Goal: Register for event/course

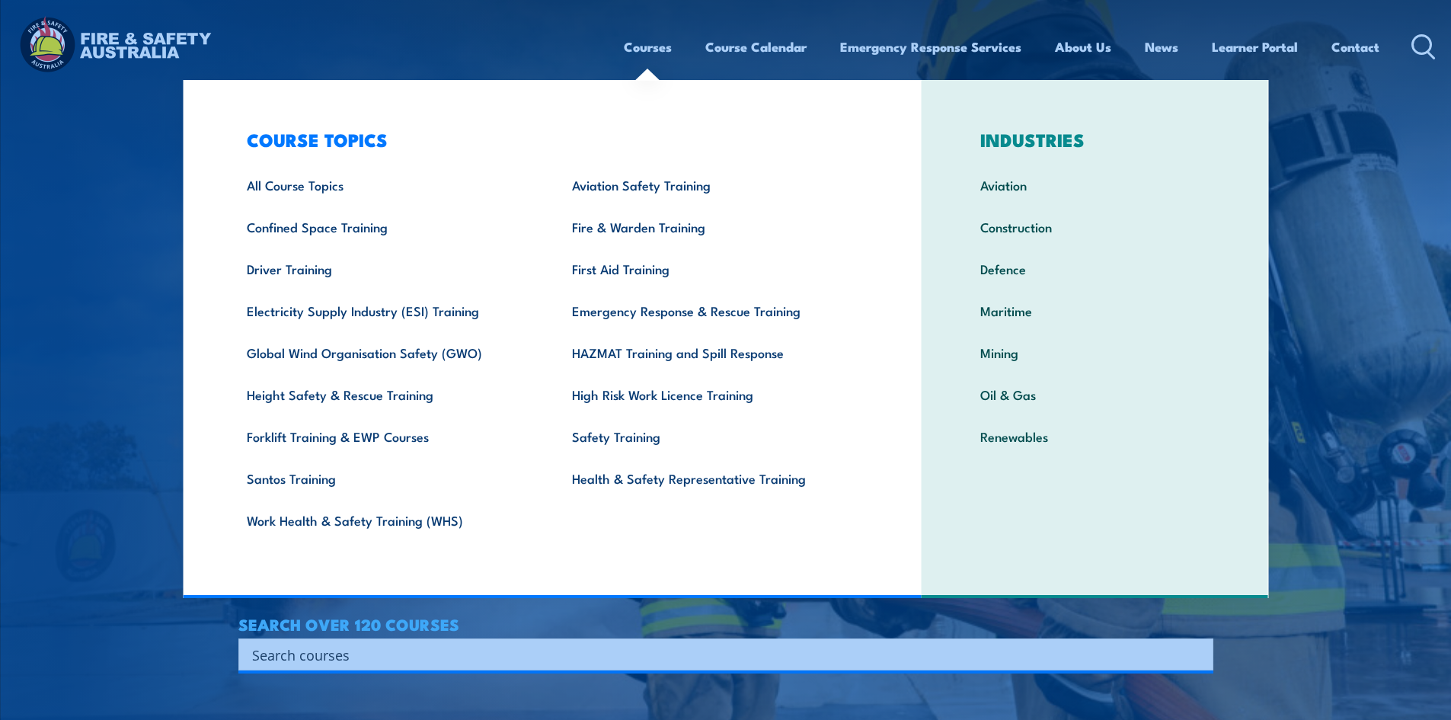
click at [644, 45] on link "Courses" at bounding box center [648, 47] width 48 height 40
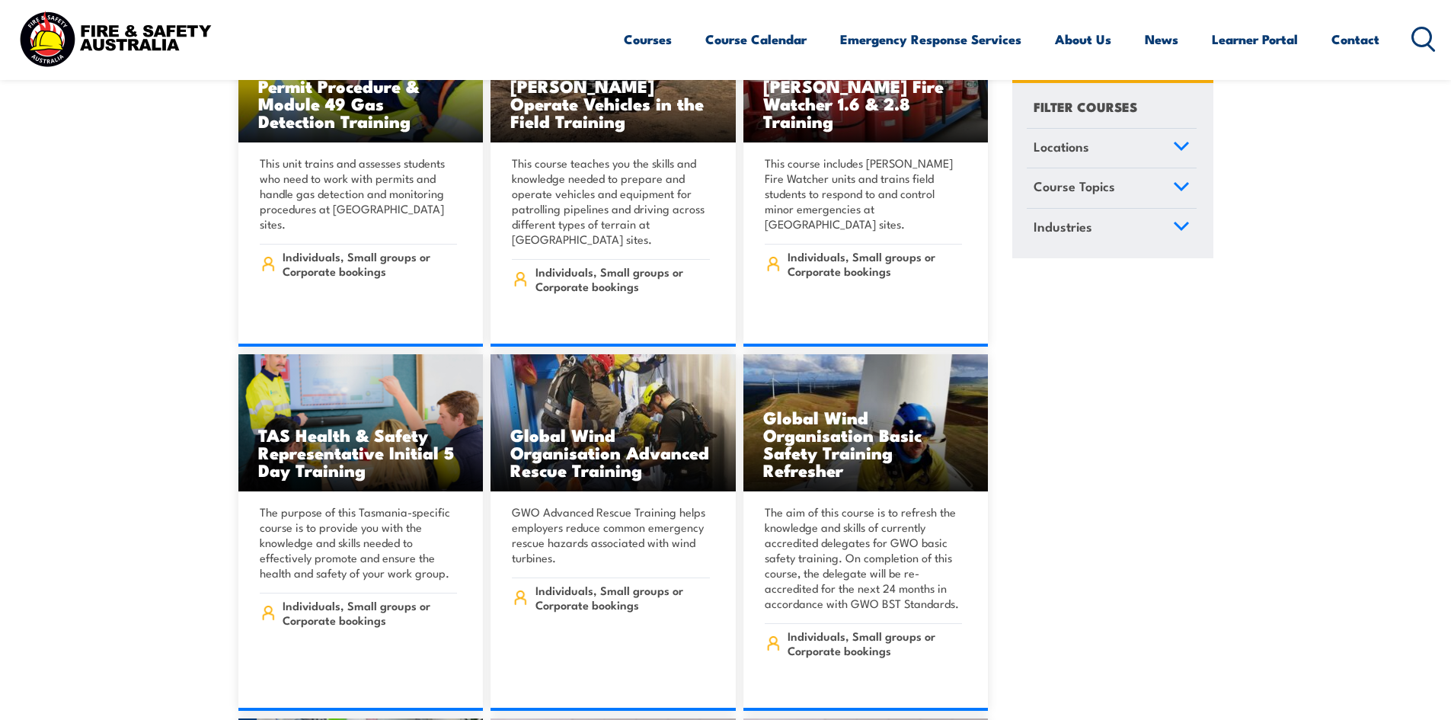
scroll to position [6169, 0]
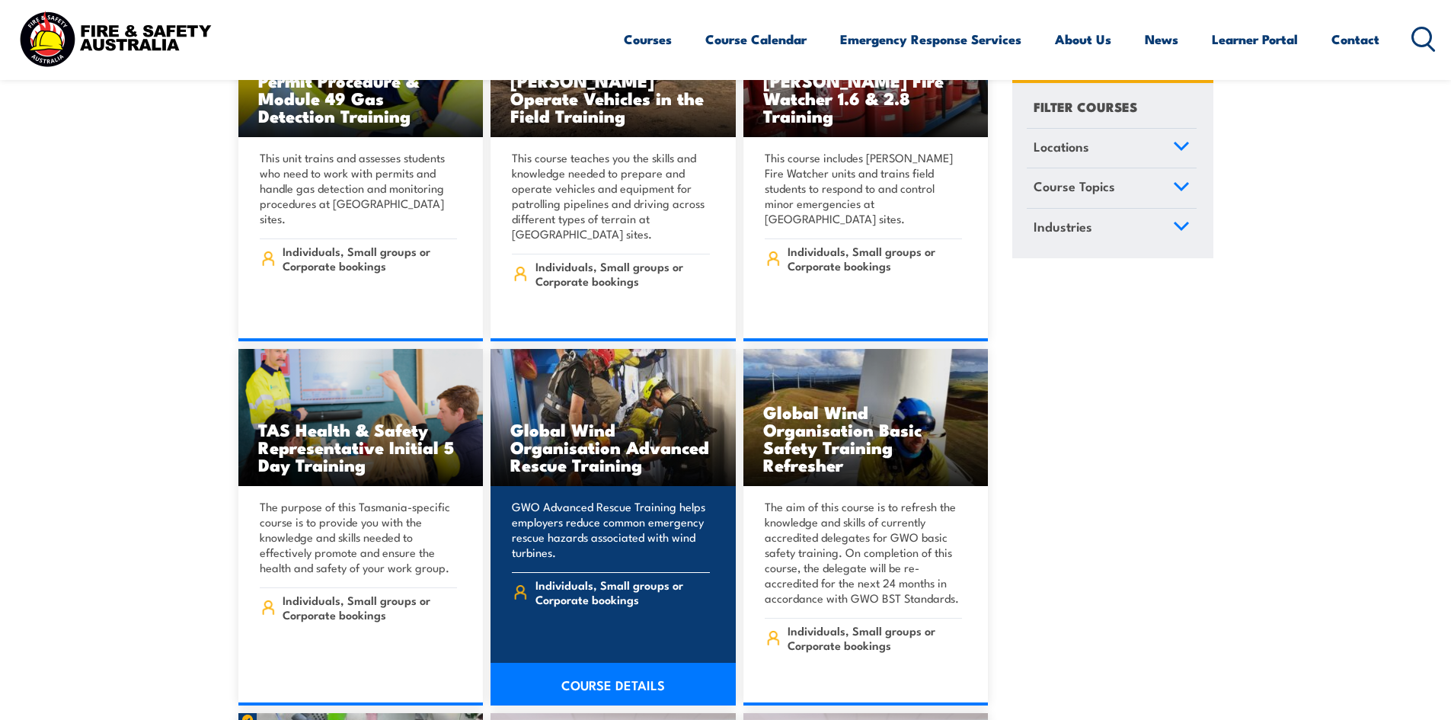
click at [623, 663] on link "COURSE DETAILS" at bounding box center [612, 684] width 245 height 43
click at [589, 424] on h3 "Global Wind Organisation Advanced Rescue Training" at bounding box center [613, 446] width 206 height 53
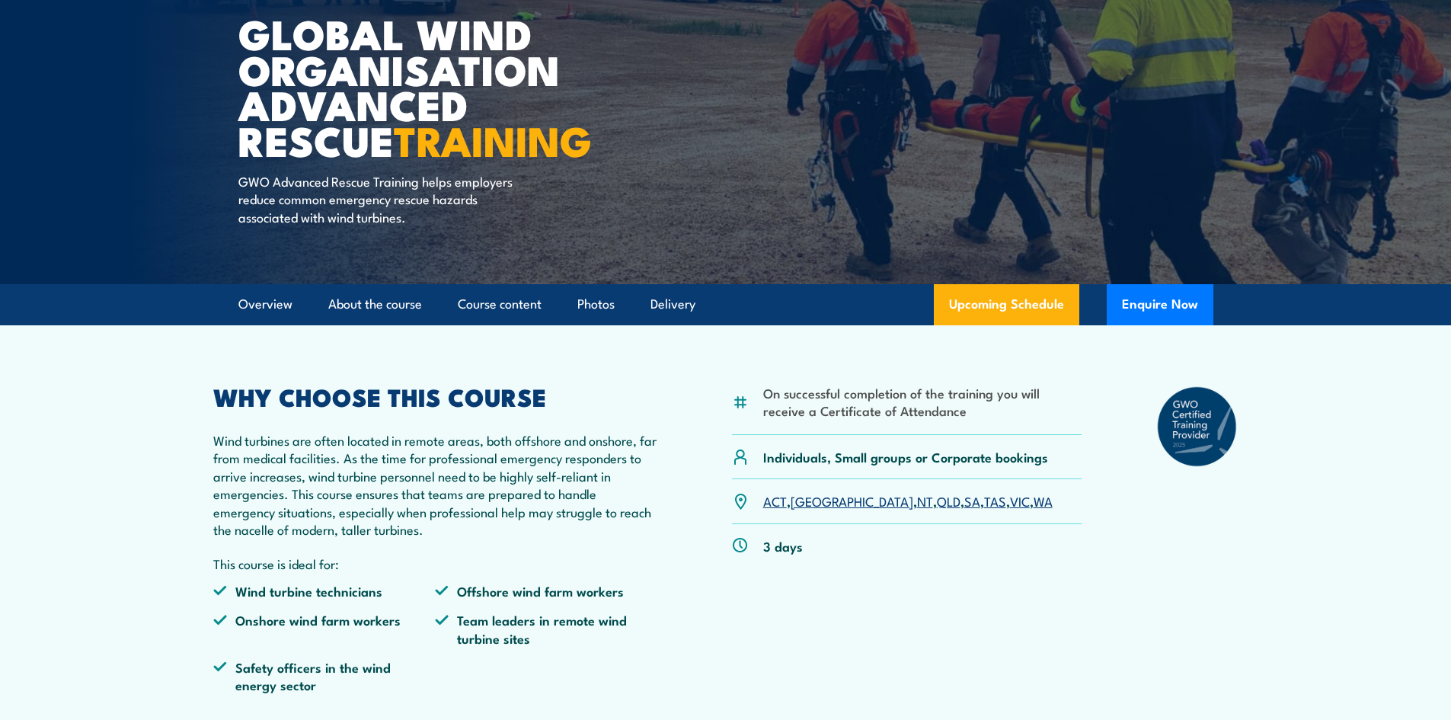
scroll to position [228, 0]
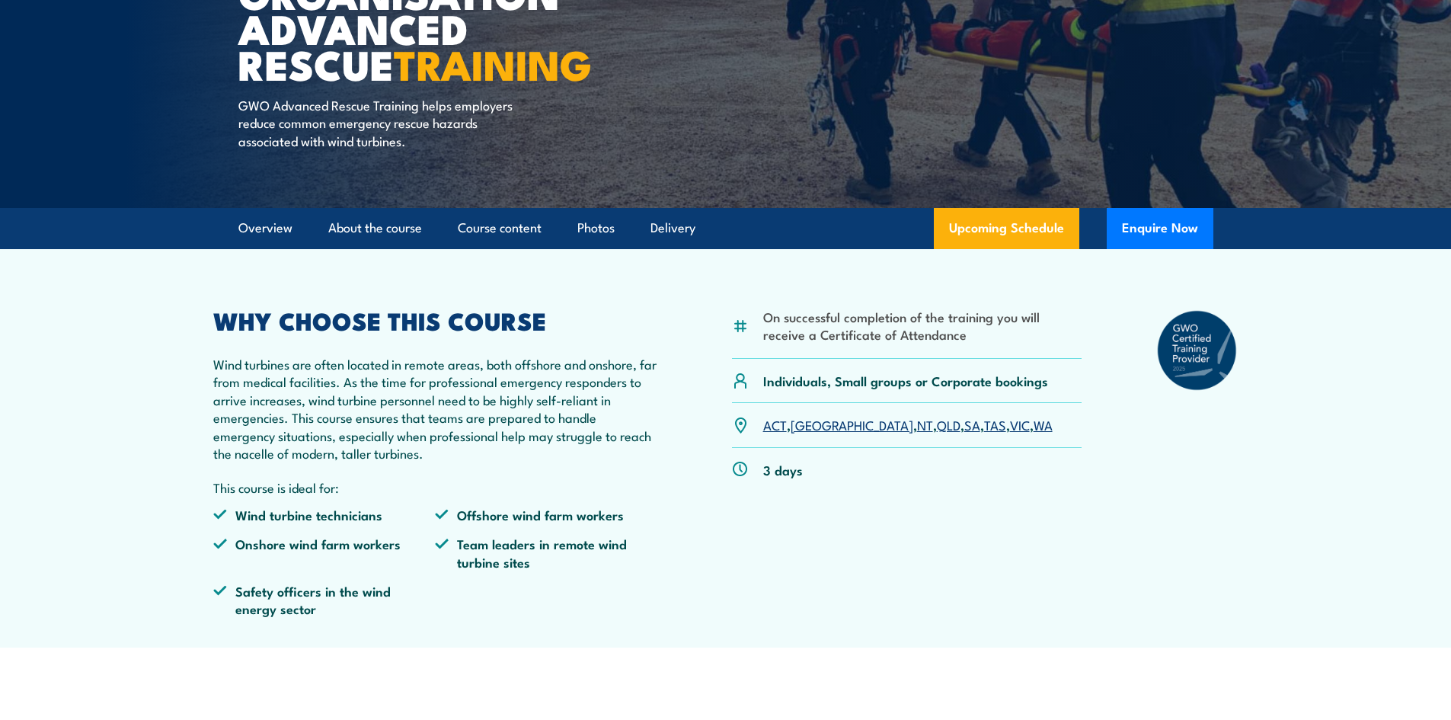
click at [984, 429] on link "TAS" at bounding box center [995, 424] width 22 height 18
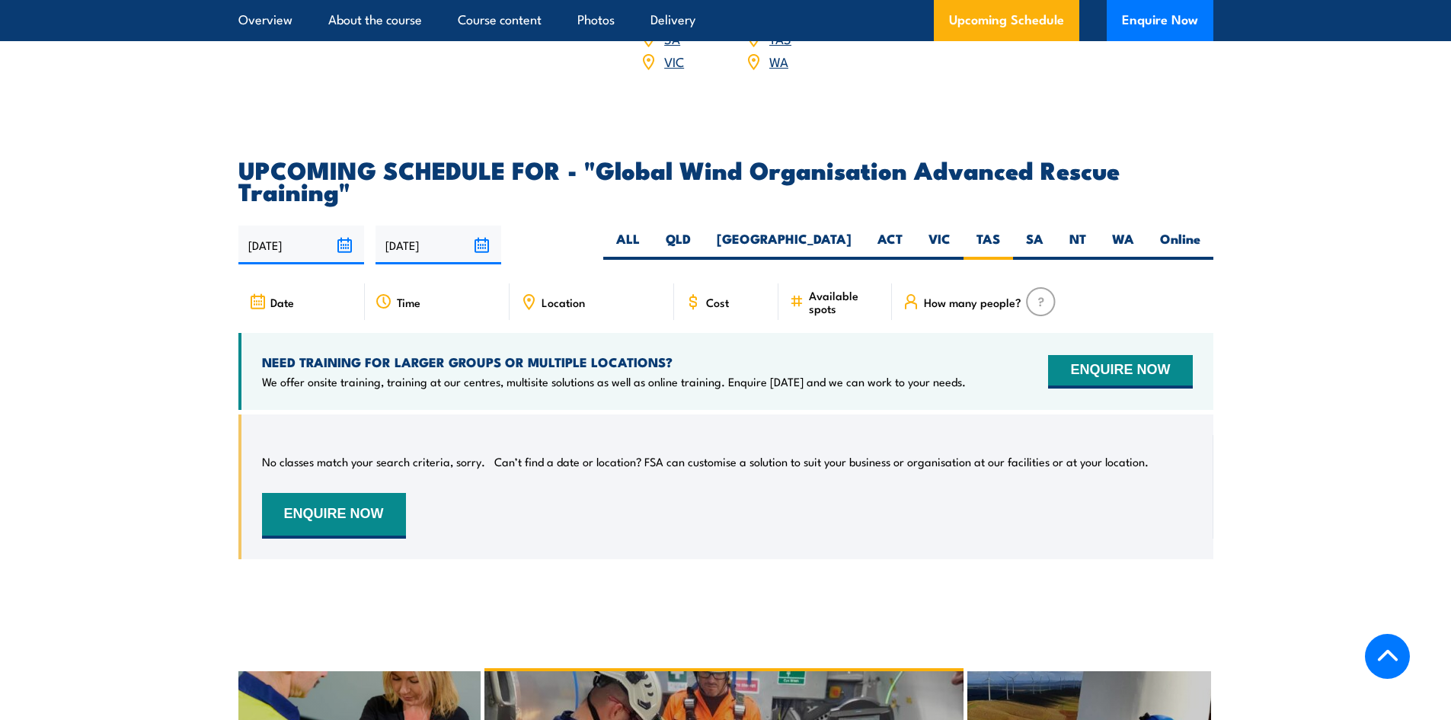
scroll to position [2697, 0]
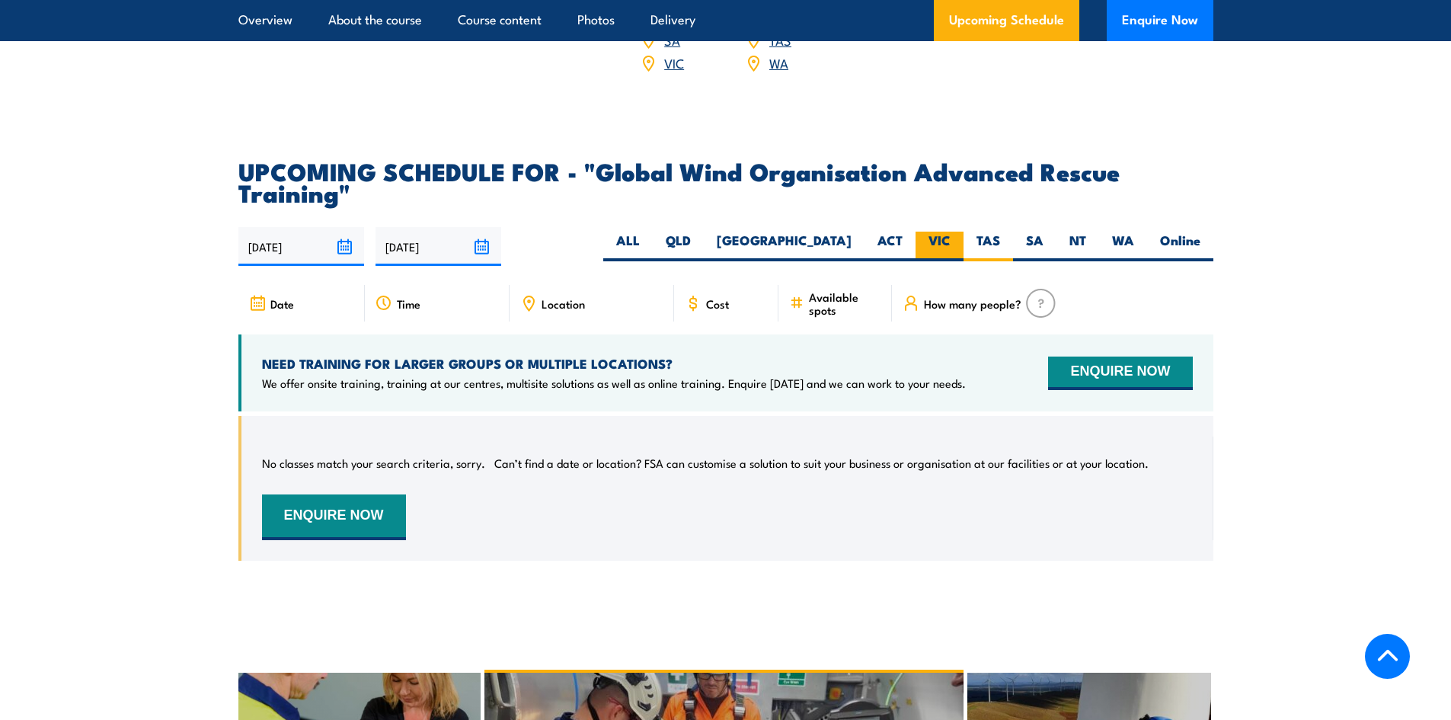
click at [946, 238] on label "VIC" at bounding box center [939, 247] width 48 height 30
click at [950, 238] on input "VIC" at bounding box center [955, 237] width 10 height 10
radio input "true"
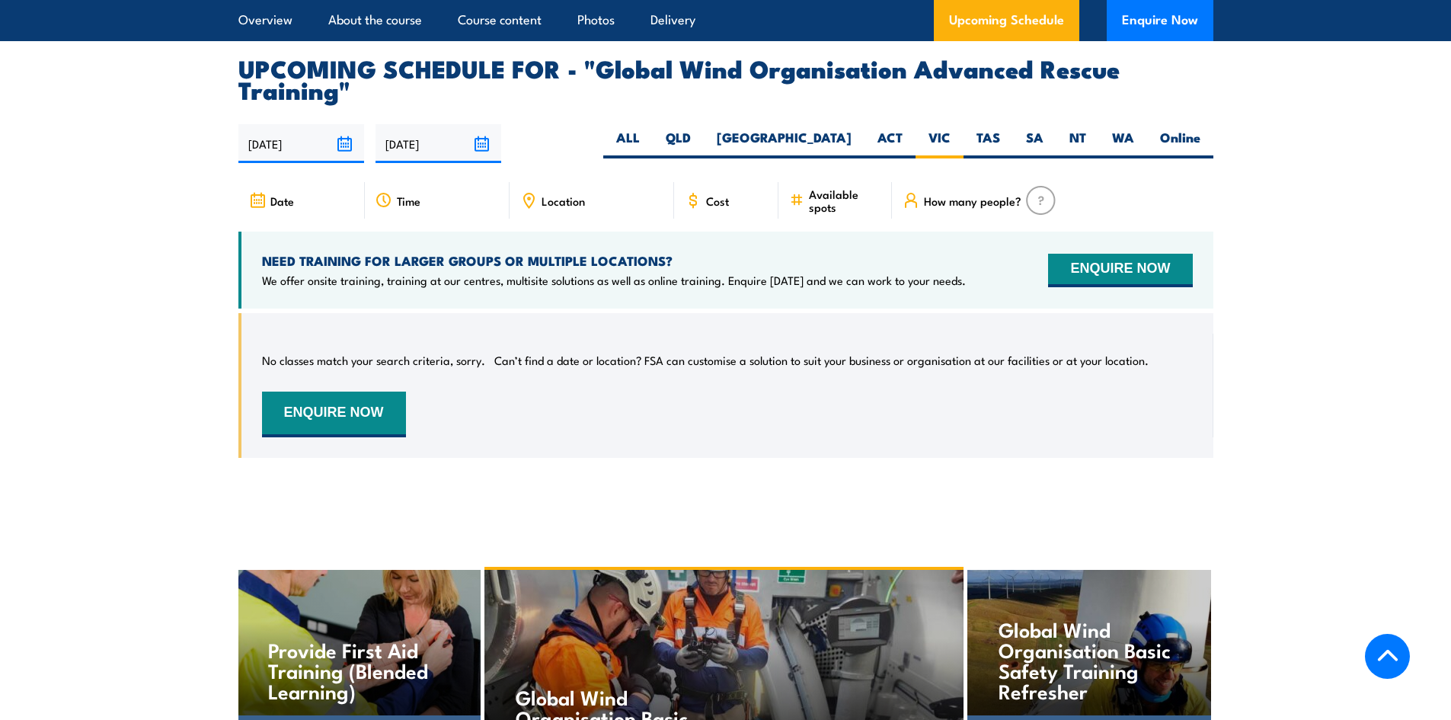
scroll to position [2773, 0]
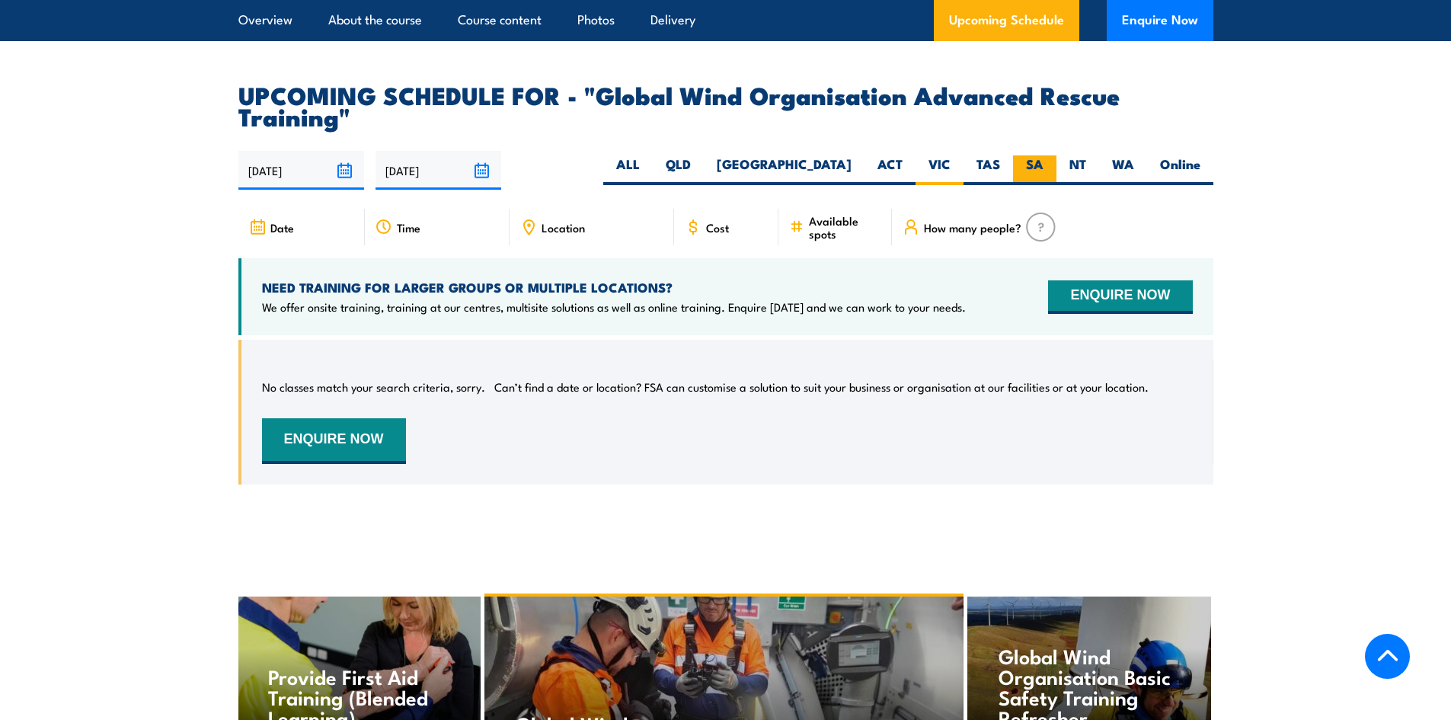
click at [1035, 161] on label "SA" at bounding box center [1034, 170] width 43 height 30
click at [1043, 161] on input "SA" at bounding box center [1048, 160] width 10 height 10
radio input "true"
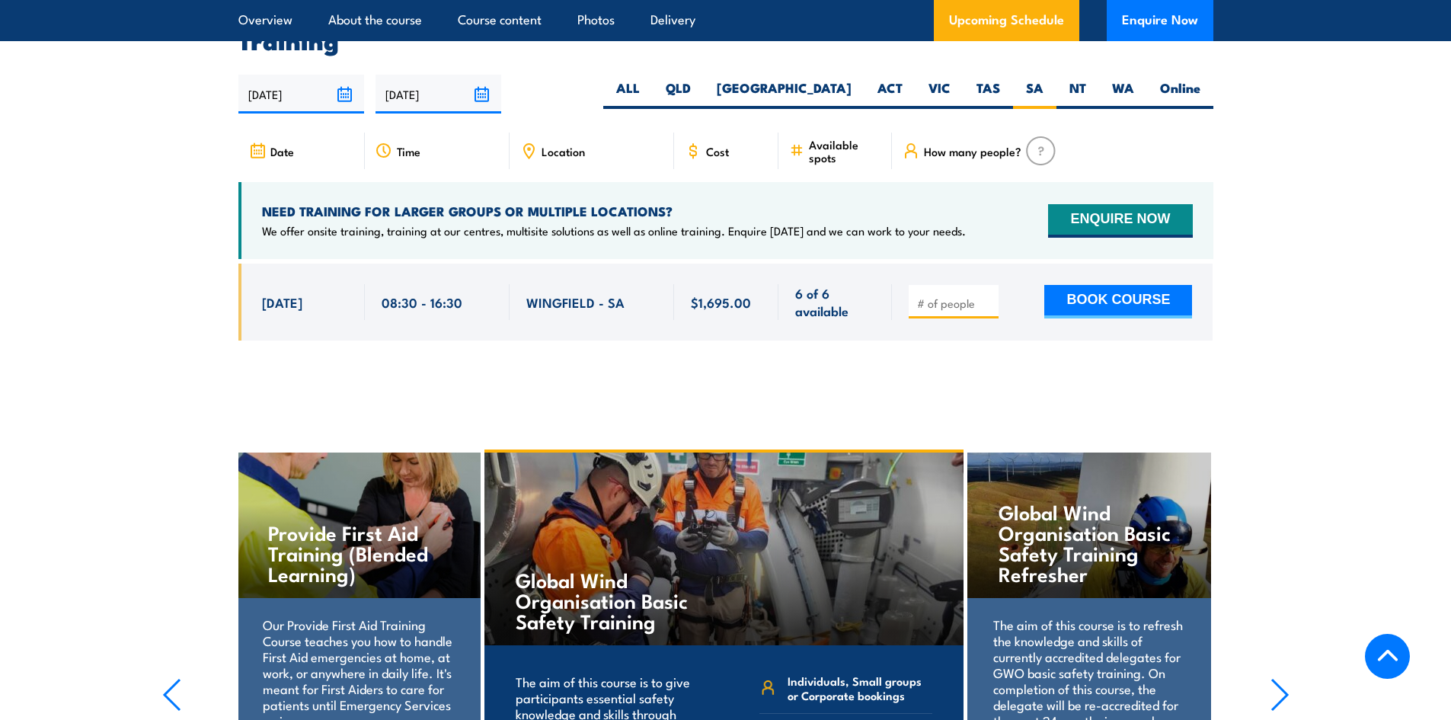
scroll to position [2806, 0]
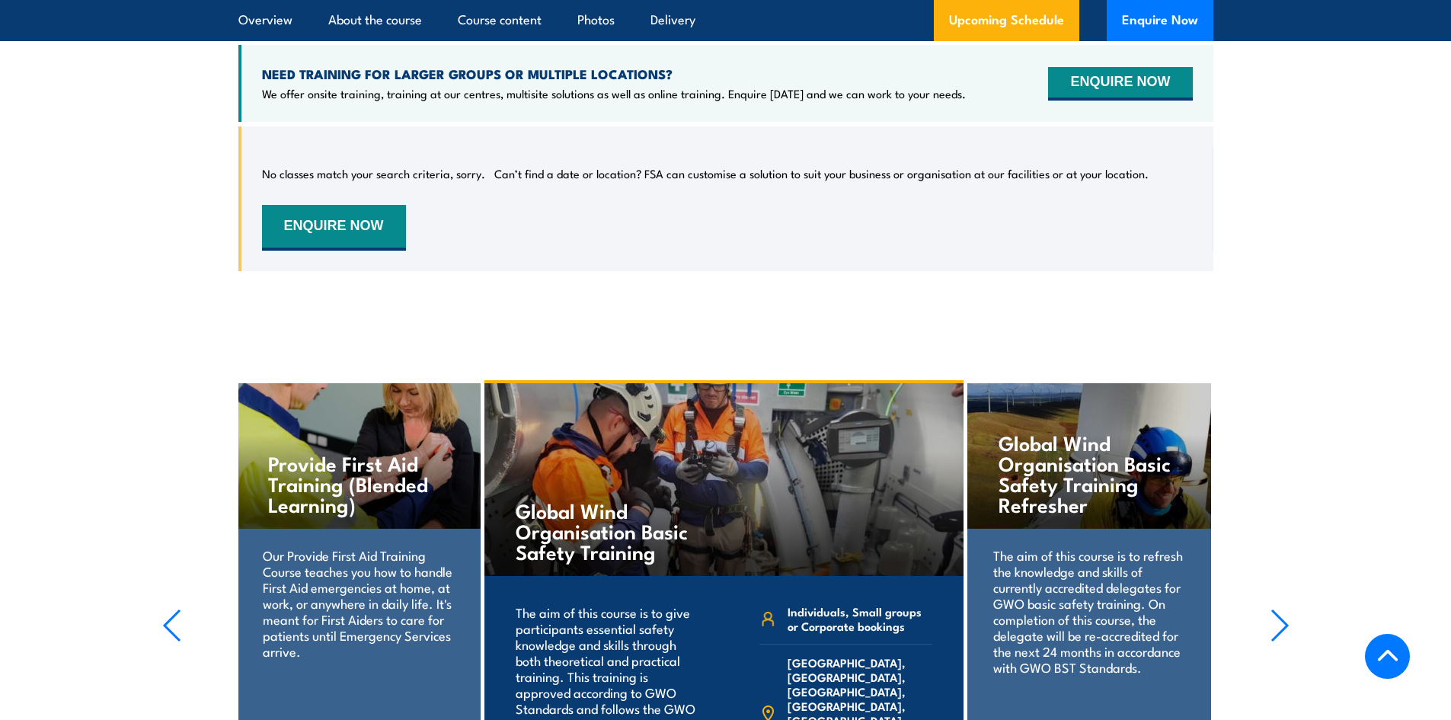
scroll to position [3001, 0]
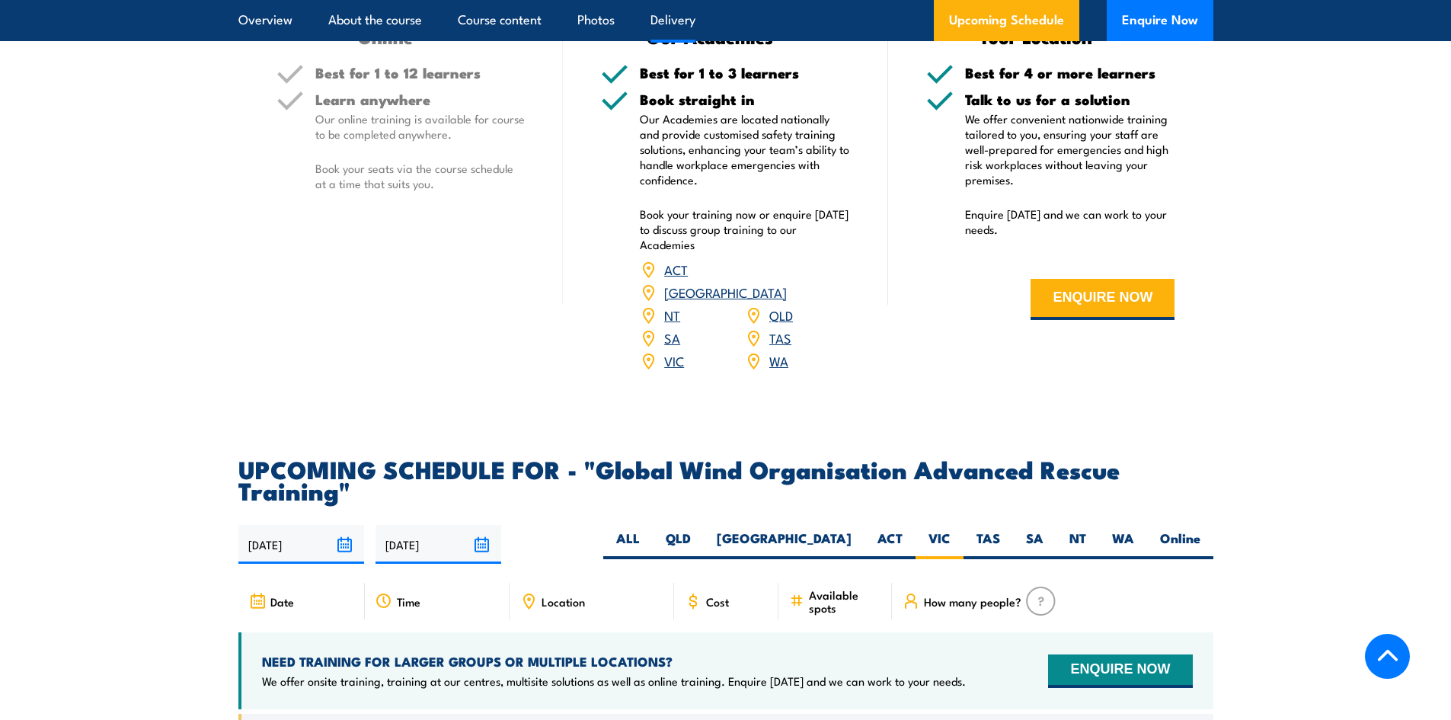
scroll to position [2316, 0]
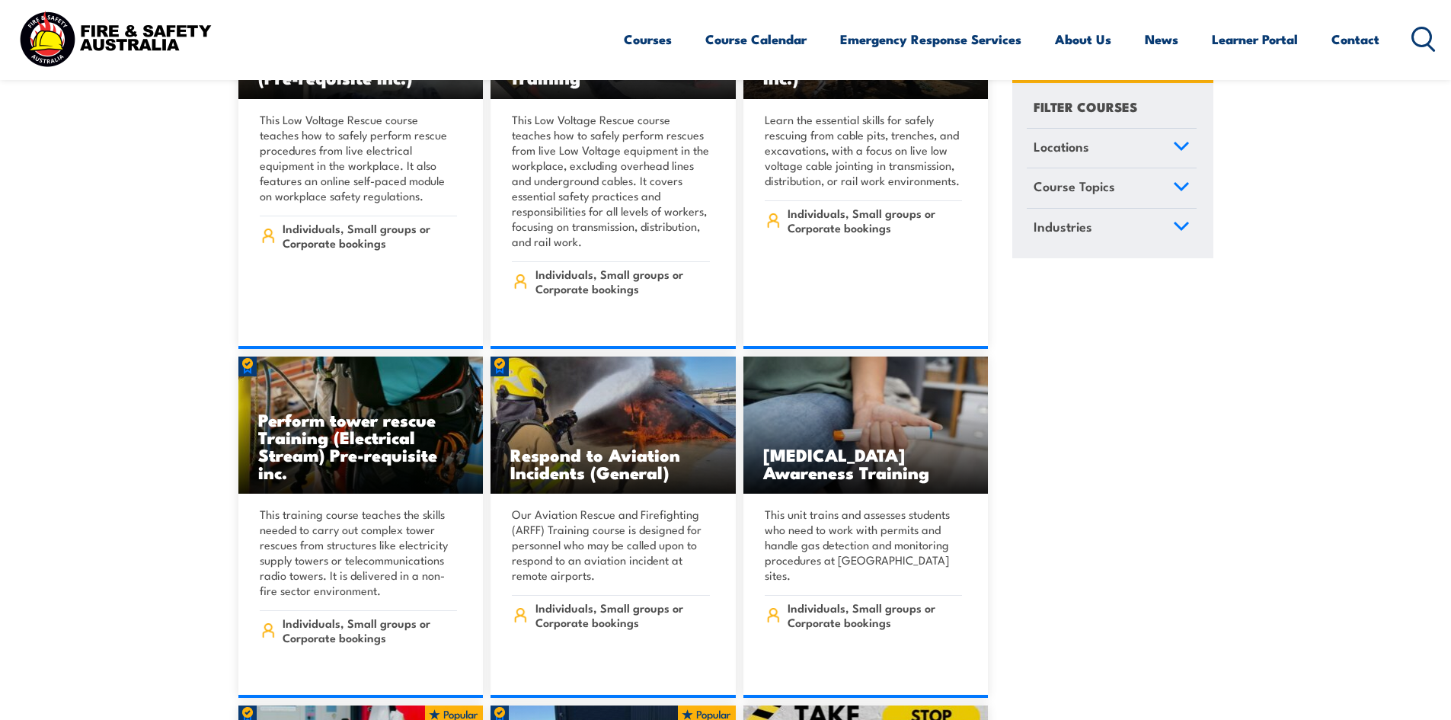
scroll to position [5103, 0]
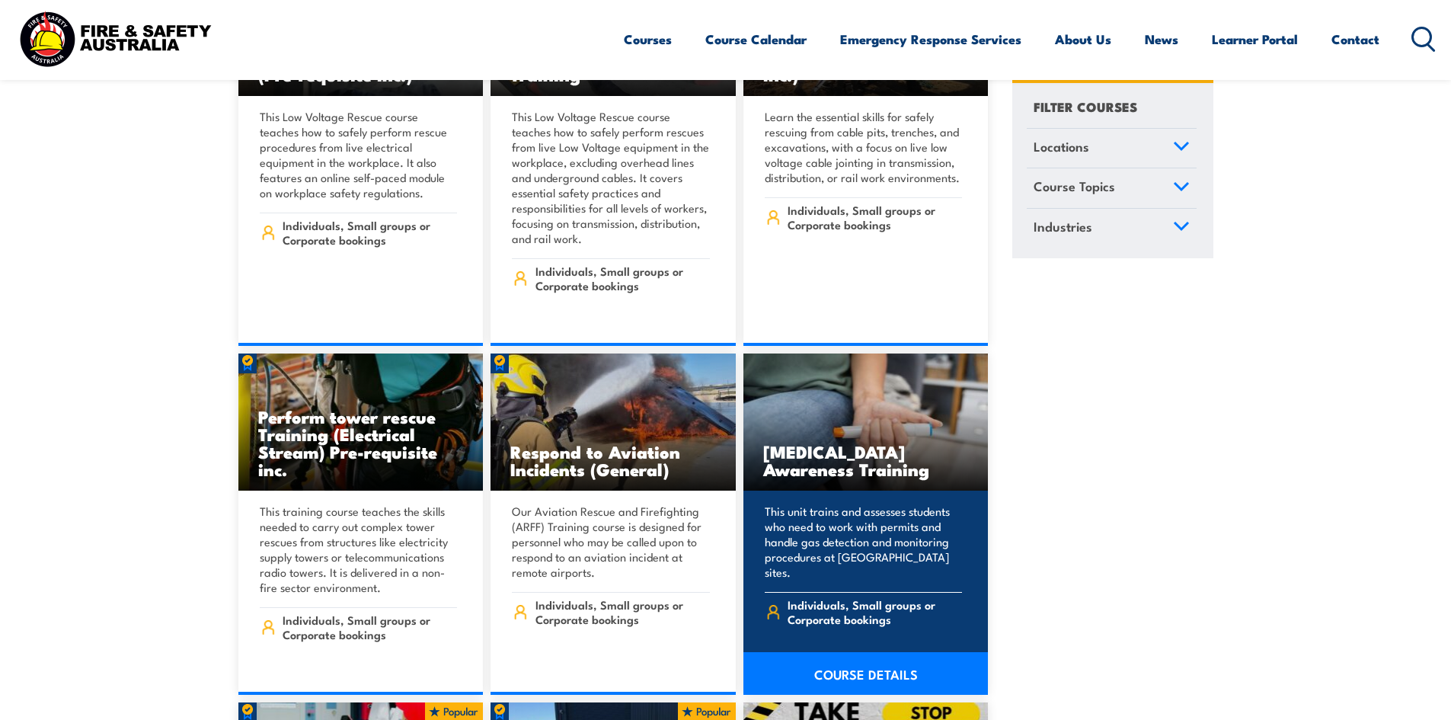
click at [874, 652] on link "COURSE DETAILS" at bounding box center [865, 673] width 245 height 43
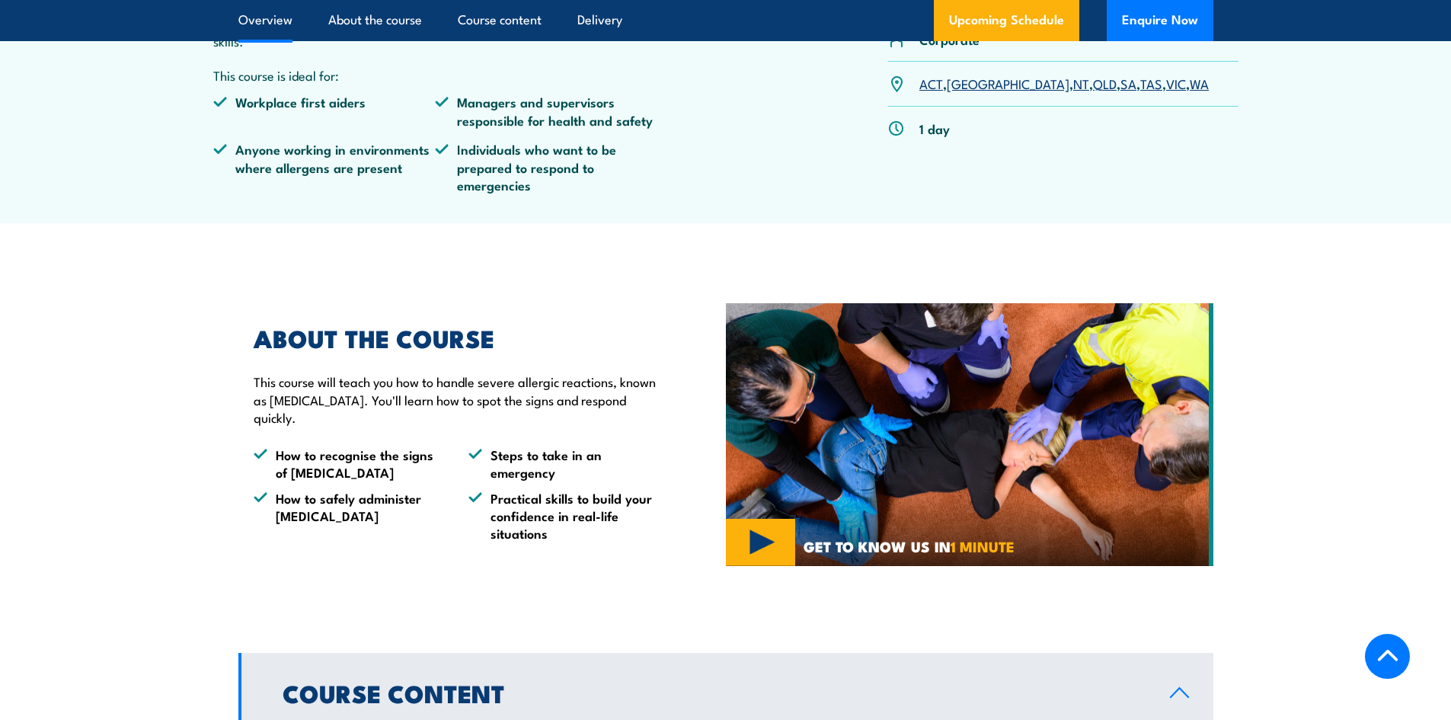
scroll to position [381, 0]
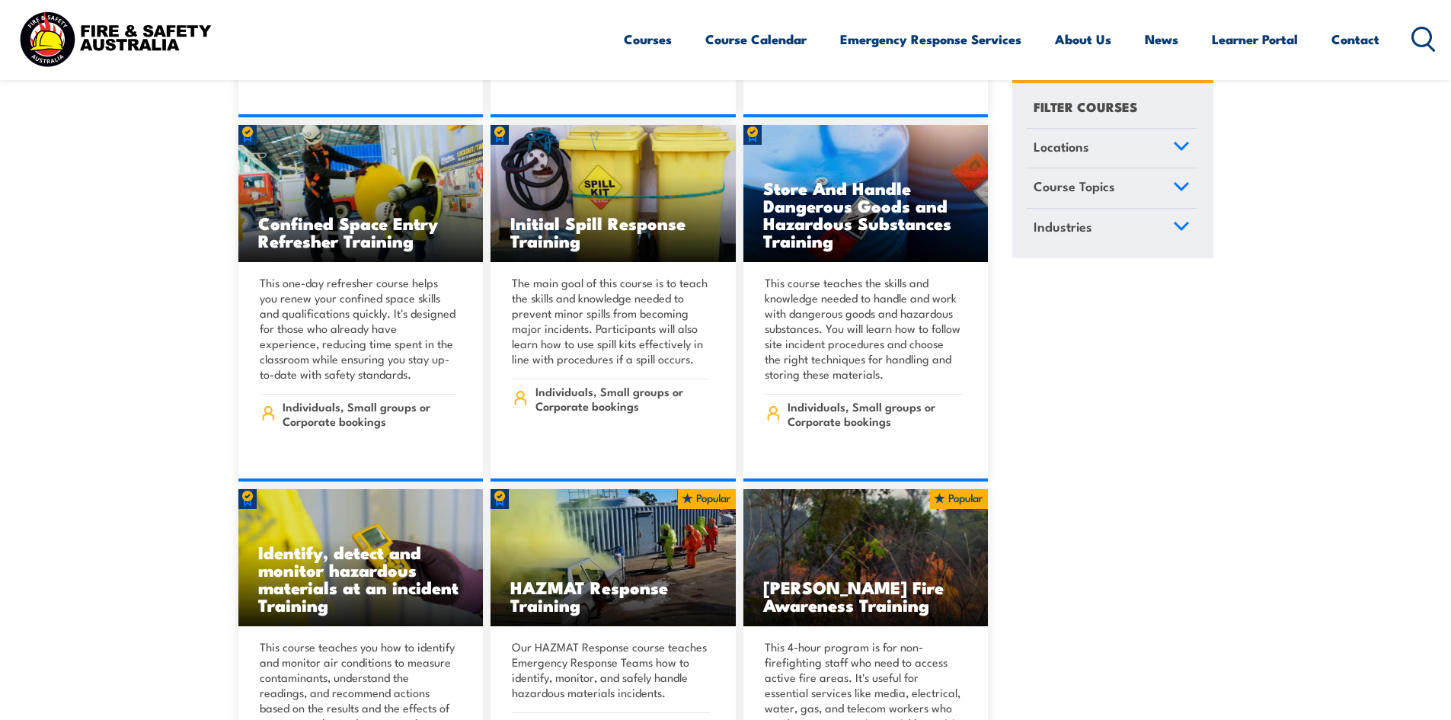
scroll to position [16374, 0]
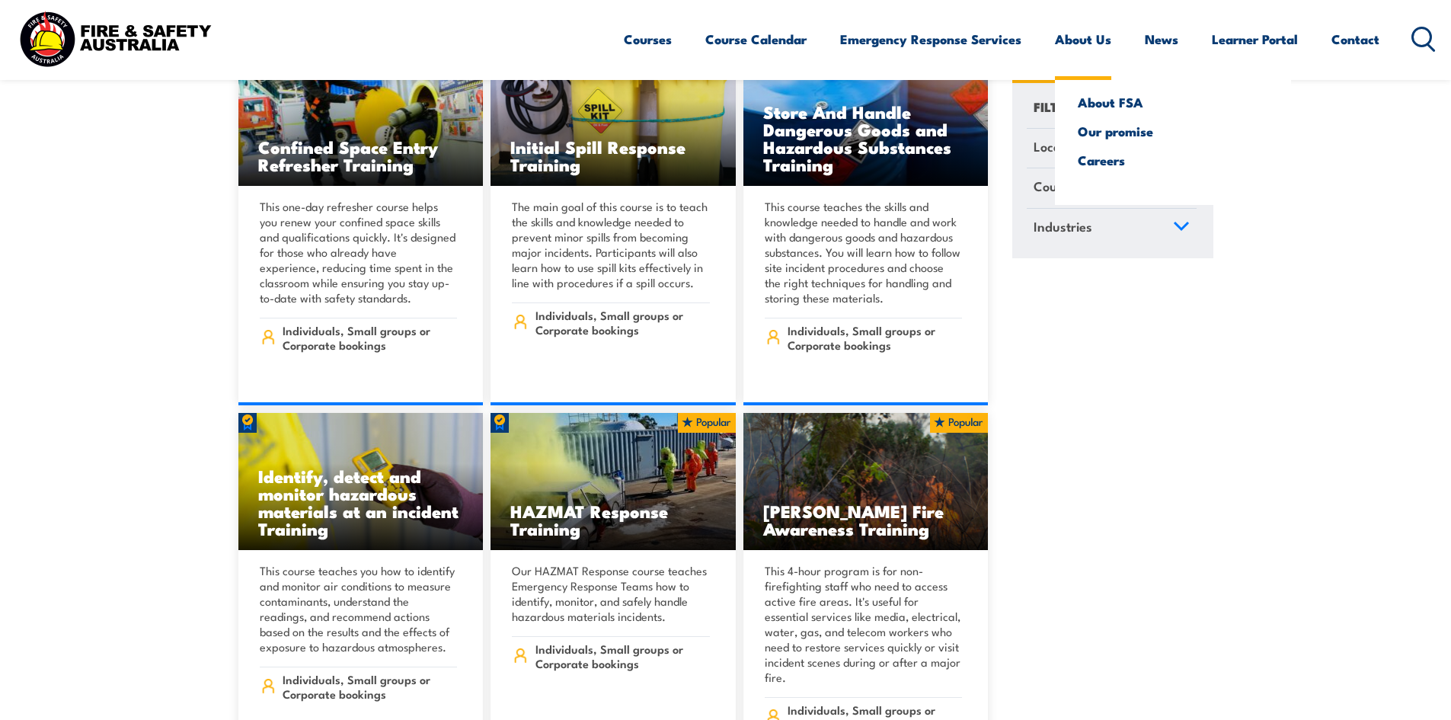
click at [1081, 44] on link "About Us" at bounding box center [1083, 39] width 56 height 40
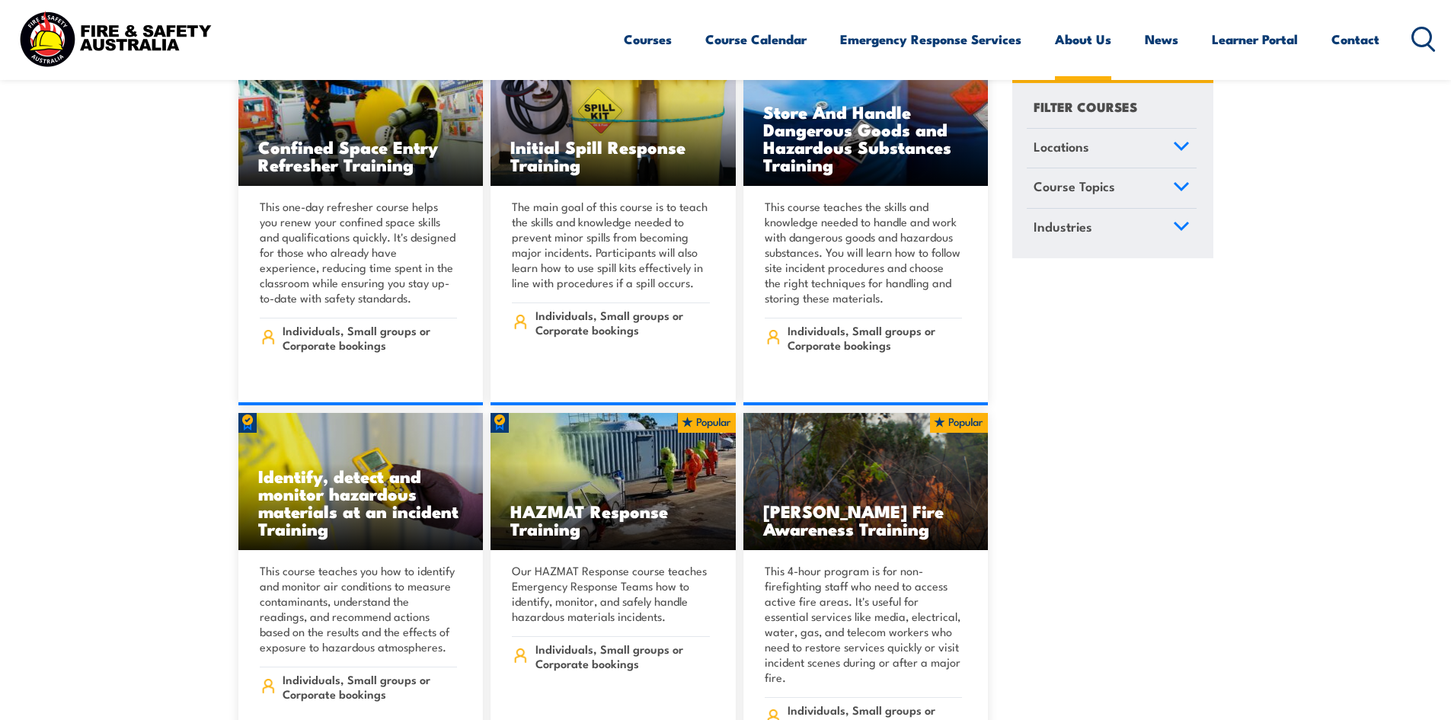
click at [1081, 41] on link "About Us" at bounding box center [1083, 39] width 56 height 40
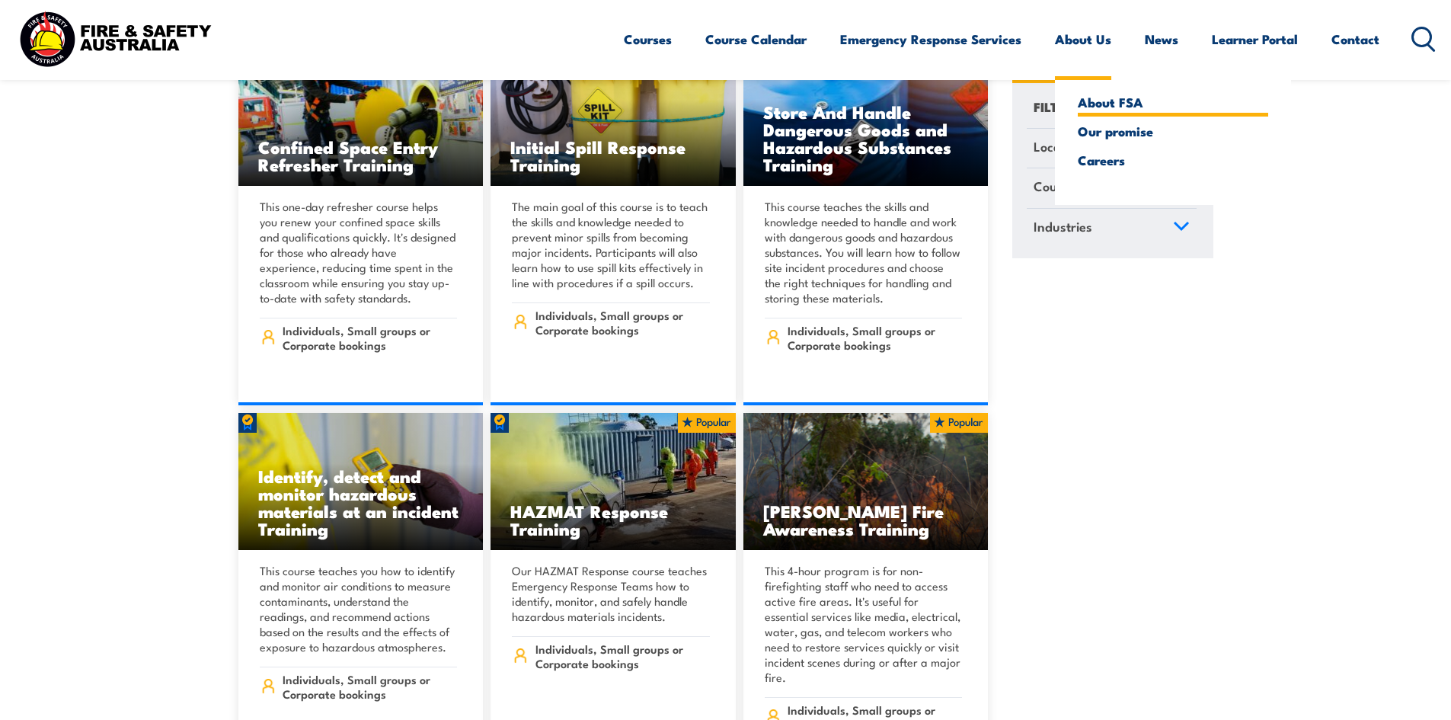
click at [1104, 101] on link "About FSA" at bounding box center [1173, 102] width 190 height 14
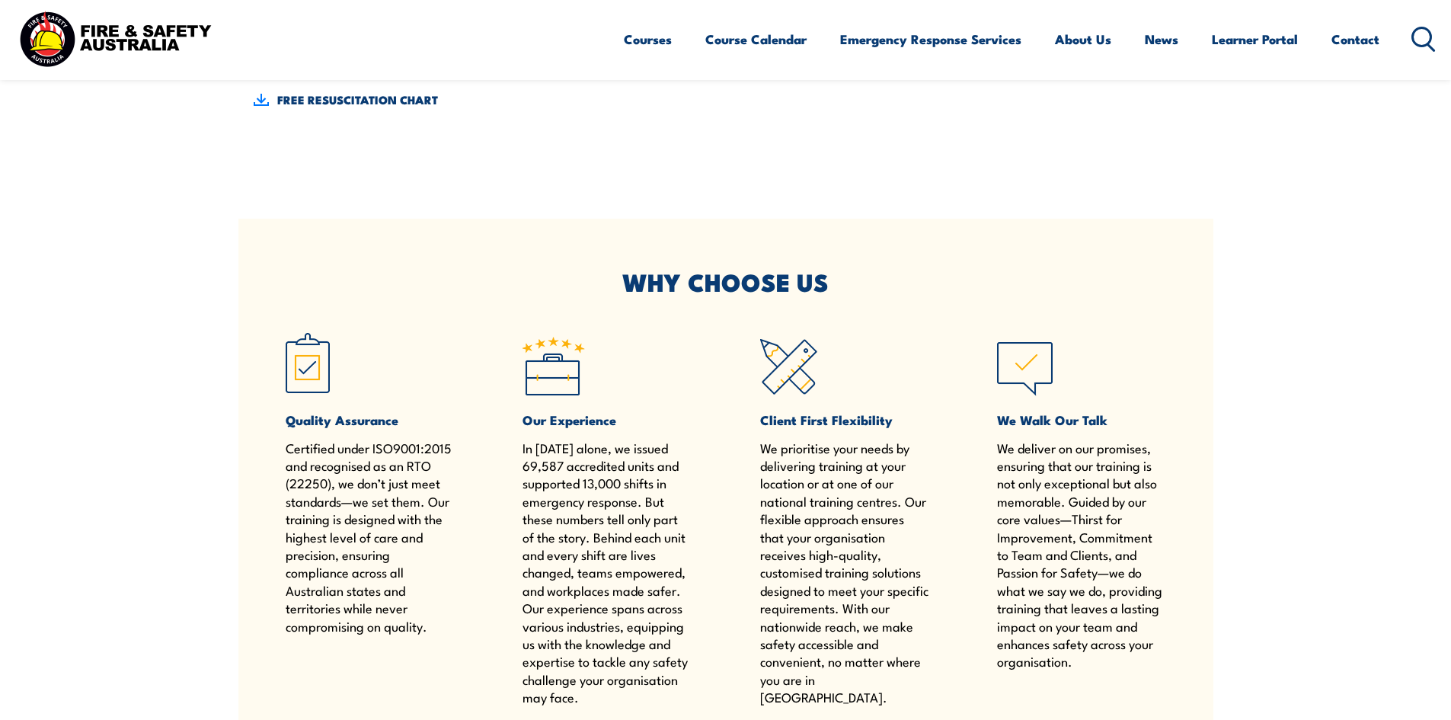
scroll to position [762, 0]
